Goal: Download file/media

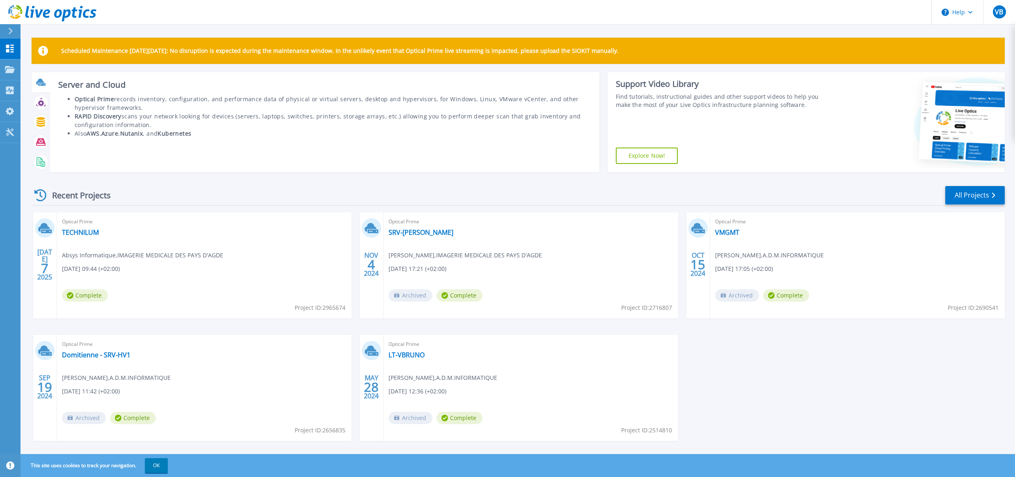
click at [43, 78] on icon at bounding box center [40, 82] width 9 height 9
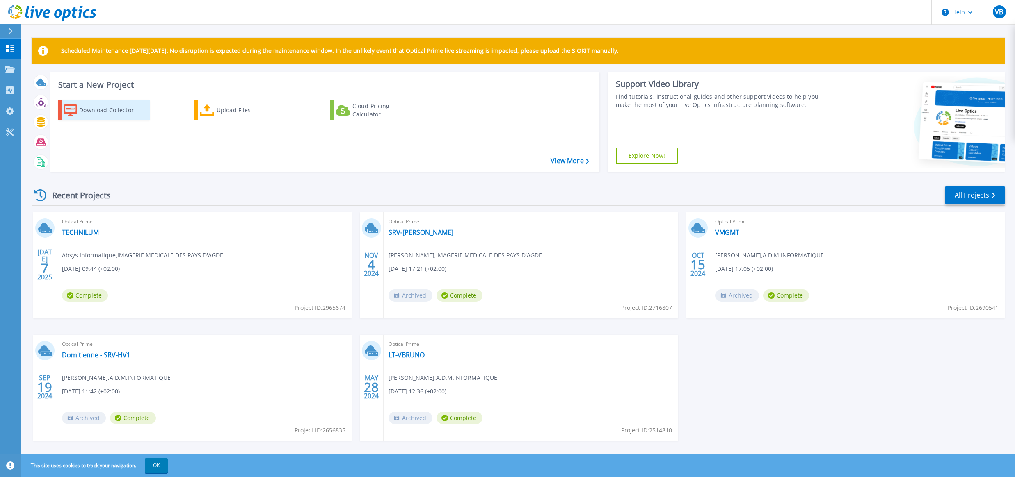
click at [105, 117] on div "Download Collector" at bounding box center [112, 110] width 66 height 16
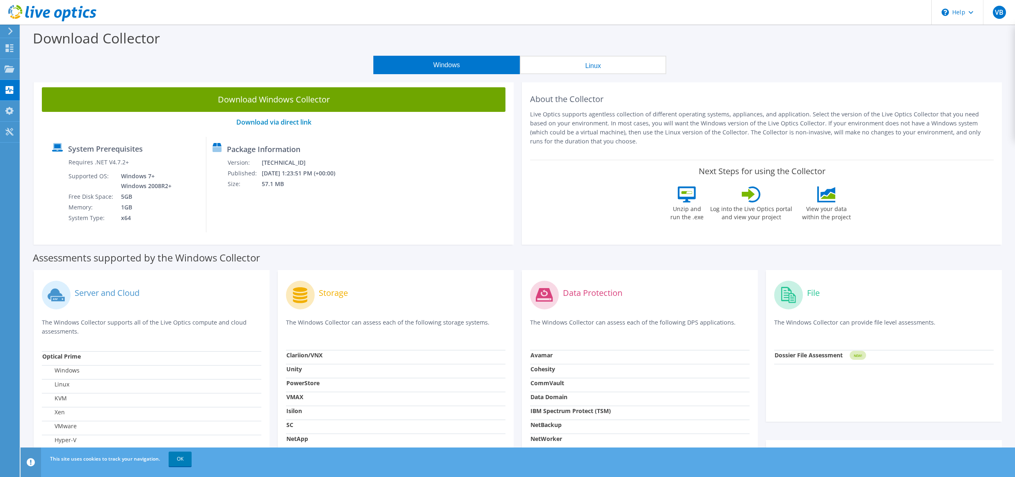
click at [536, 68] on button "Linux" at bounding box center [593, 65] width 146 height 18
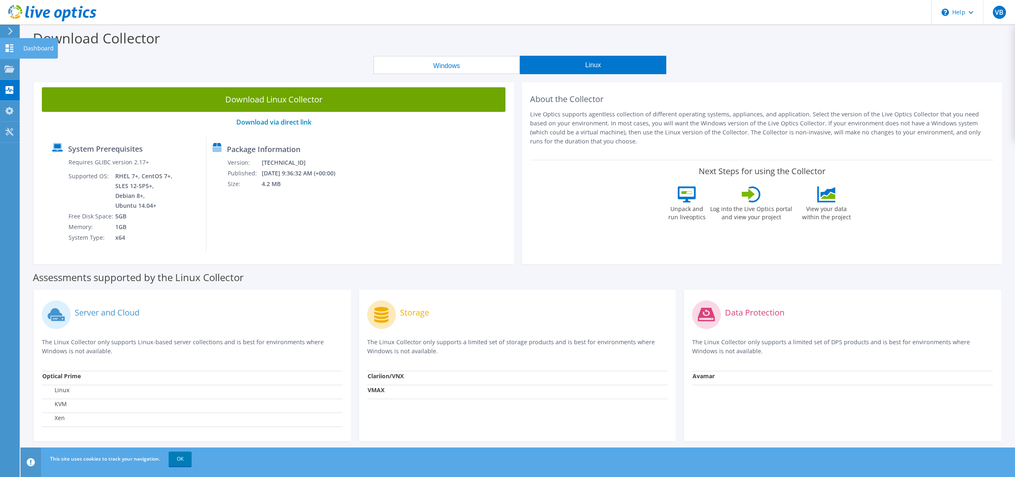
click at [8, 51] on use at bounding box center [10, 48] width 8 height 8
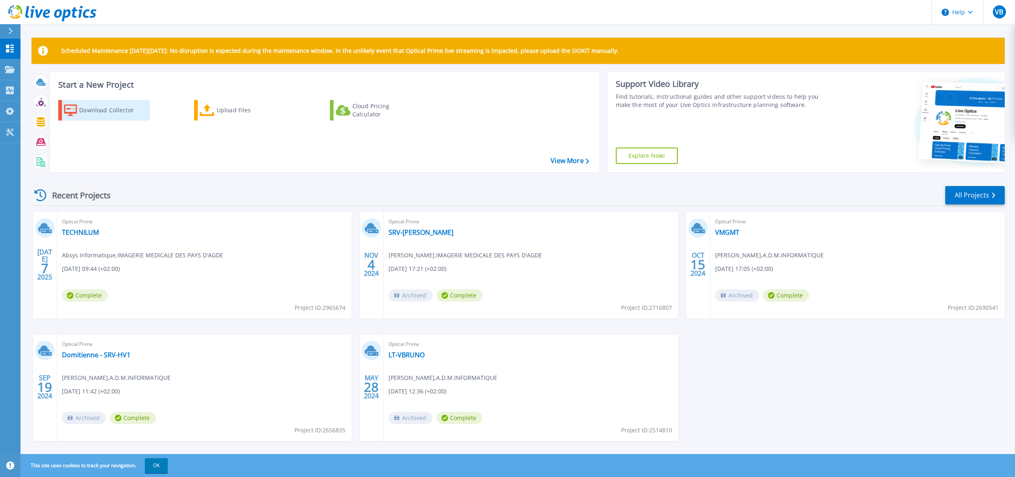
click at [98, 112] on div "Download Collector" at bounding box center [112, 110] width 66 height 16
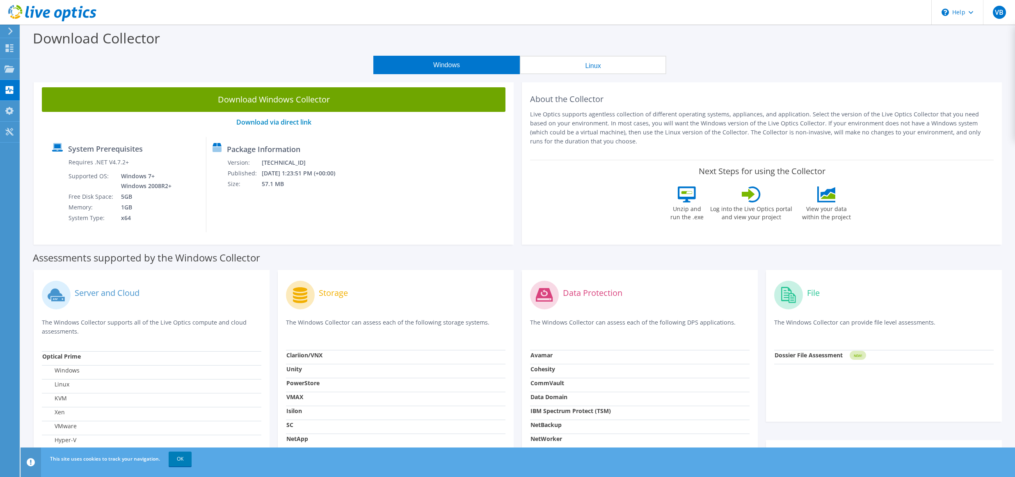
click at [598, 67] on button "Linux" at bounding box center [593, 65] width 146 height 18
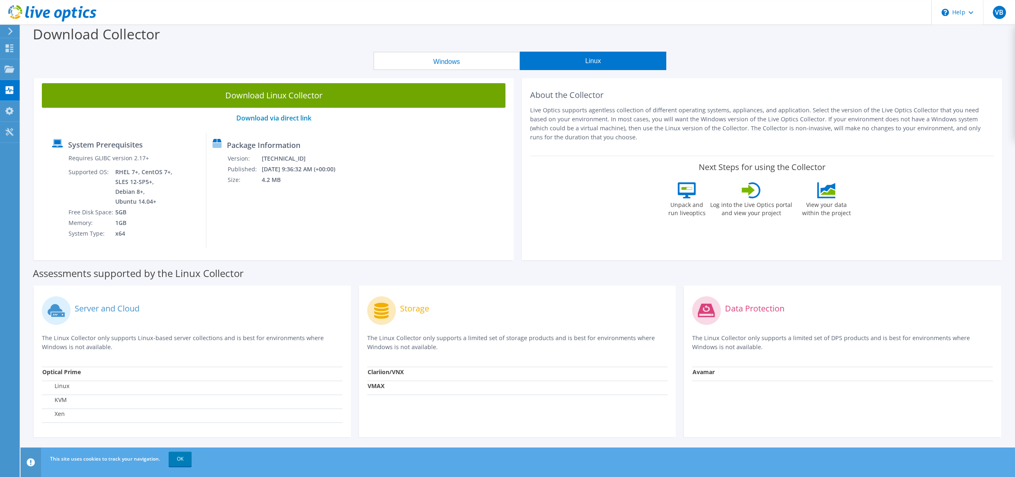
scroll to position [6, 0]
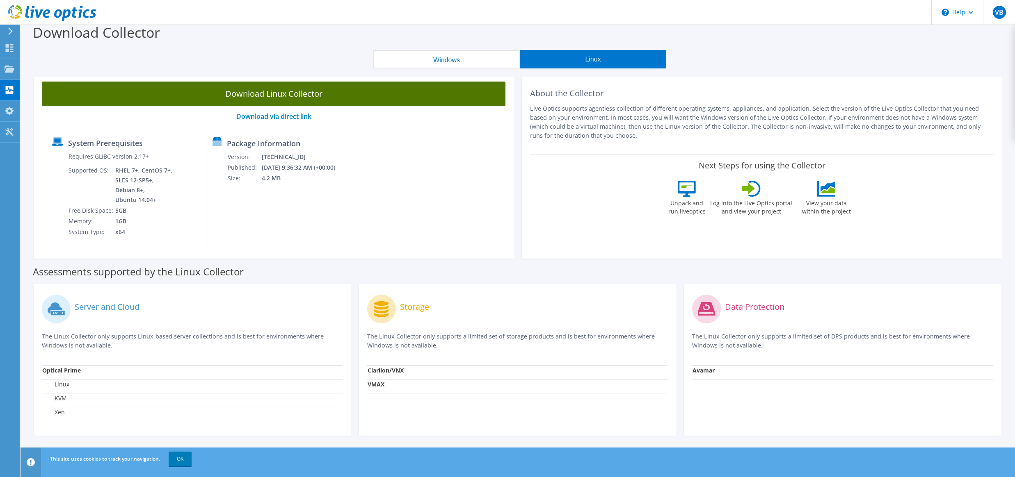
click at [267, 93] on link "Download Linux Collector" at bounding box center [273, 94] width 463 height 25
